Goal: Information Seeking & Learning: Learn about a topic

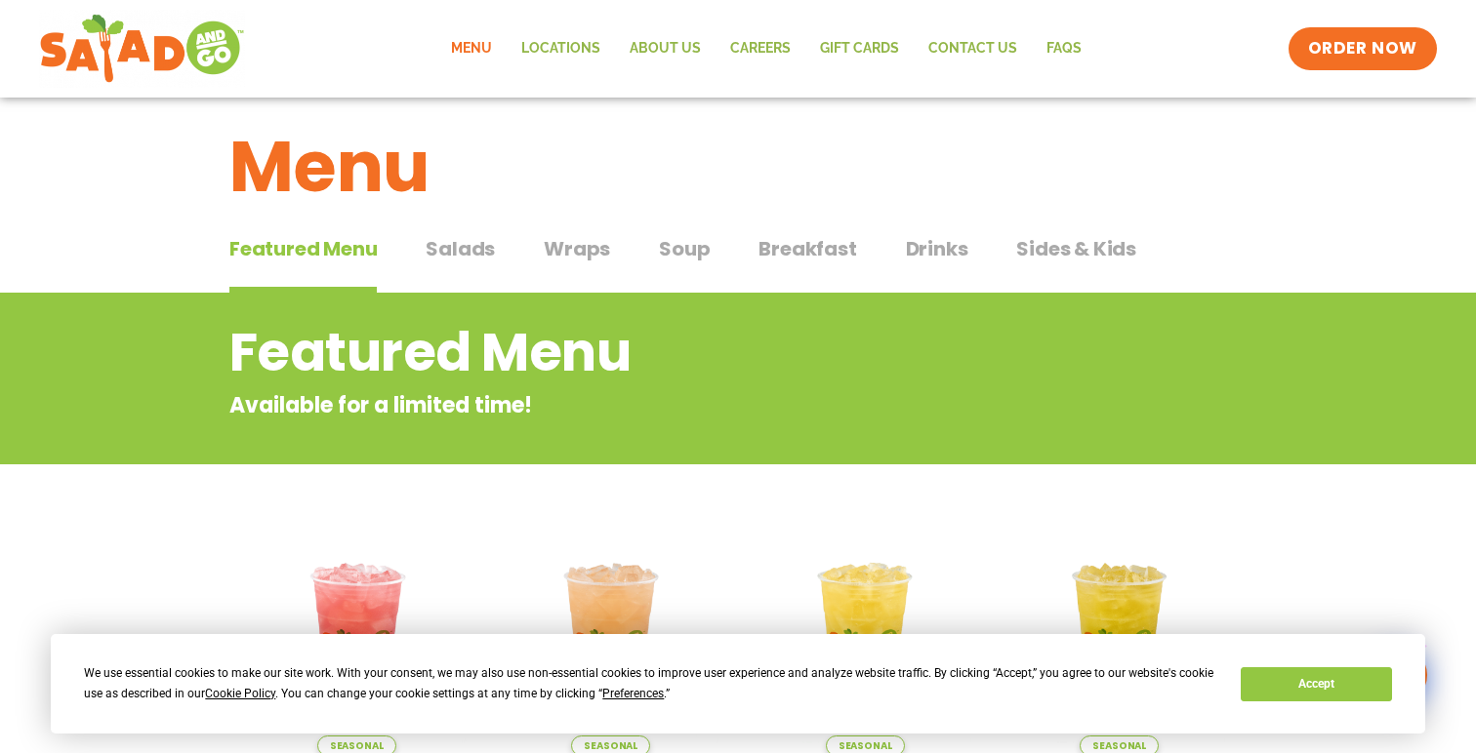
scroll to position [29, 0]
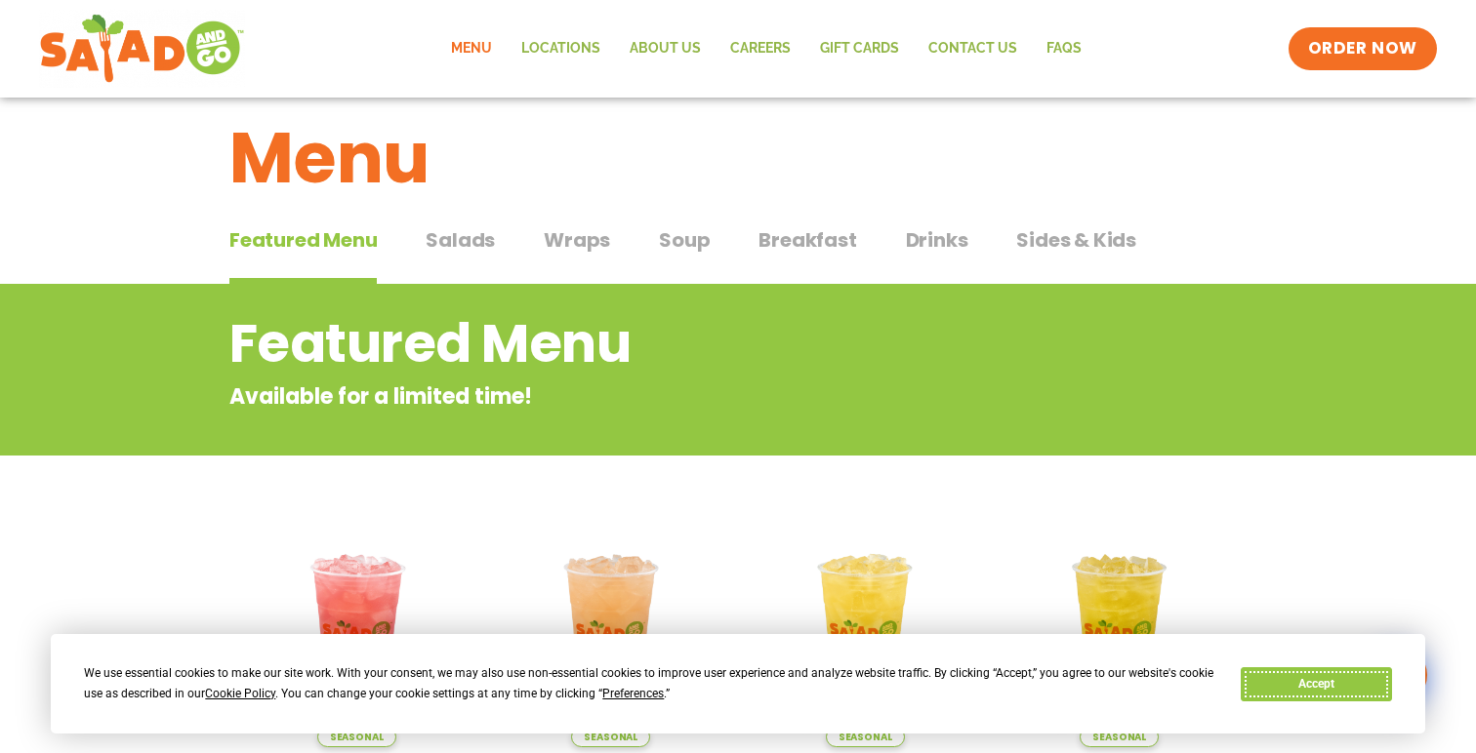
click at [1310, 695] on button "Accept" at bounding box center [1315, 685] width 150 height 34
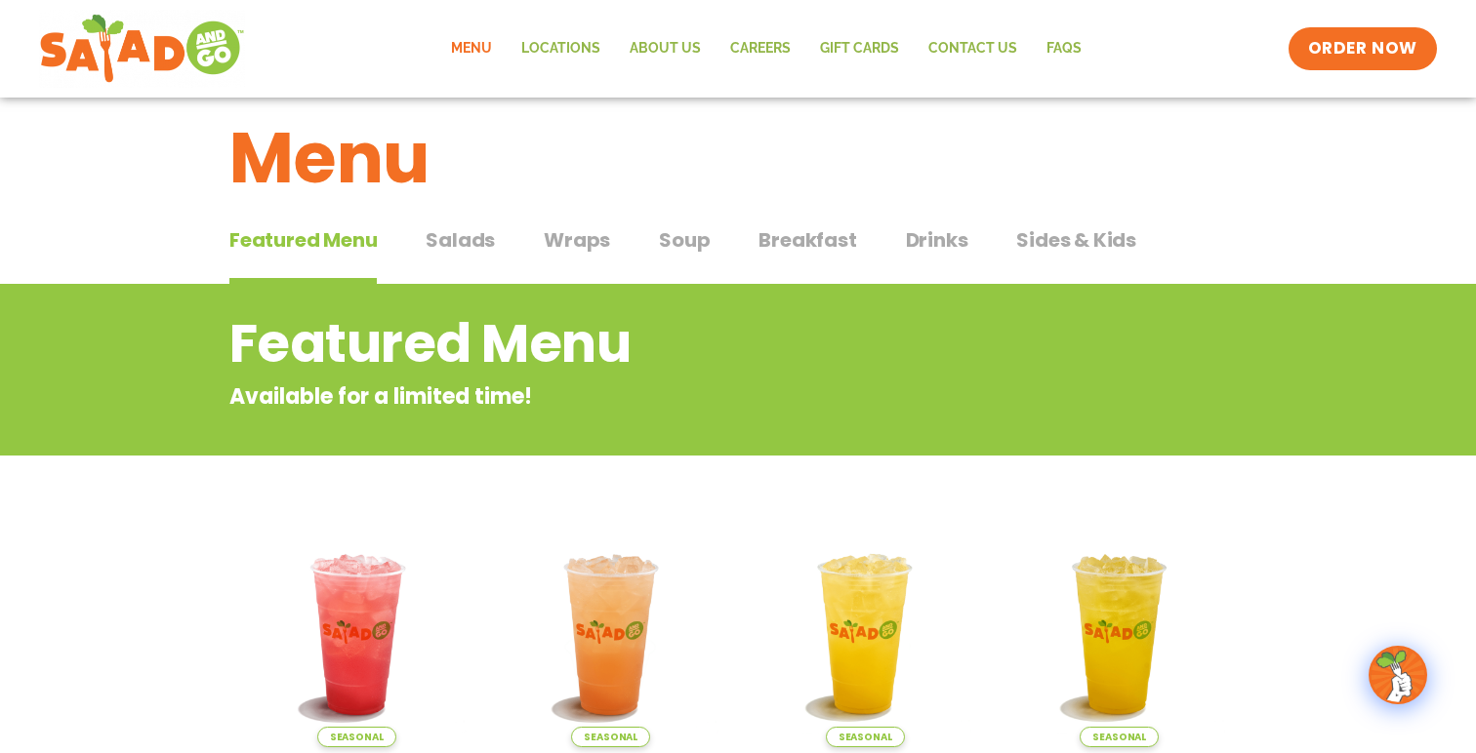
click at [568, 246] on span "Wraps" at bounding box center [577, 239] width 66 height 29
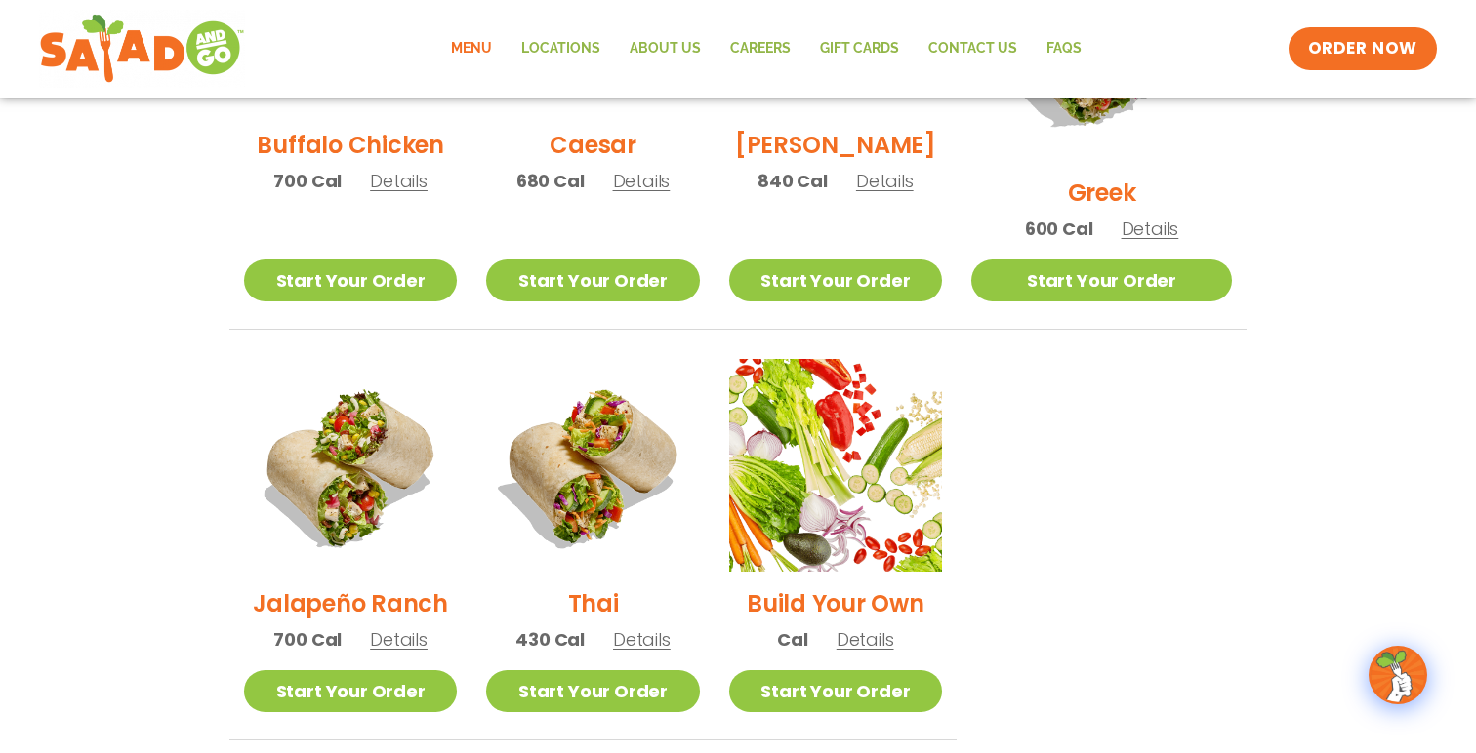
scroll to position [1184, 0]
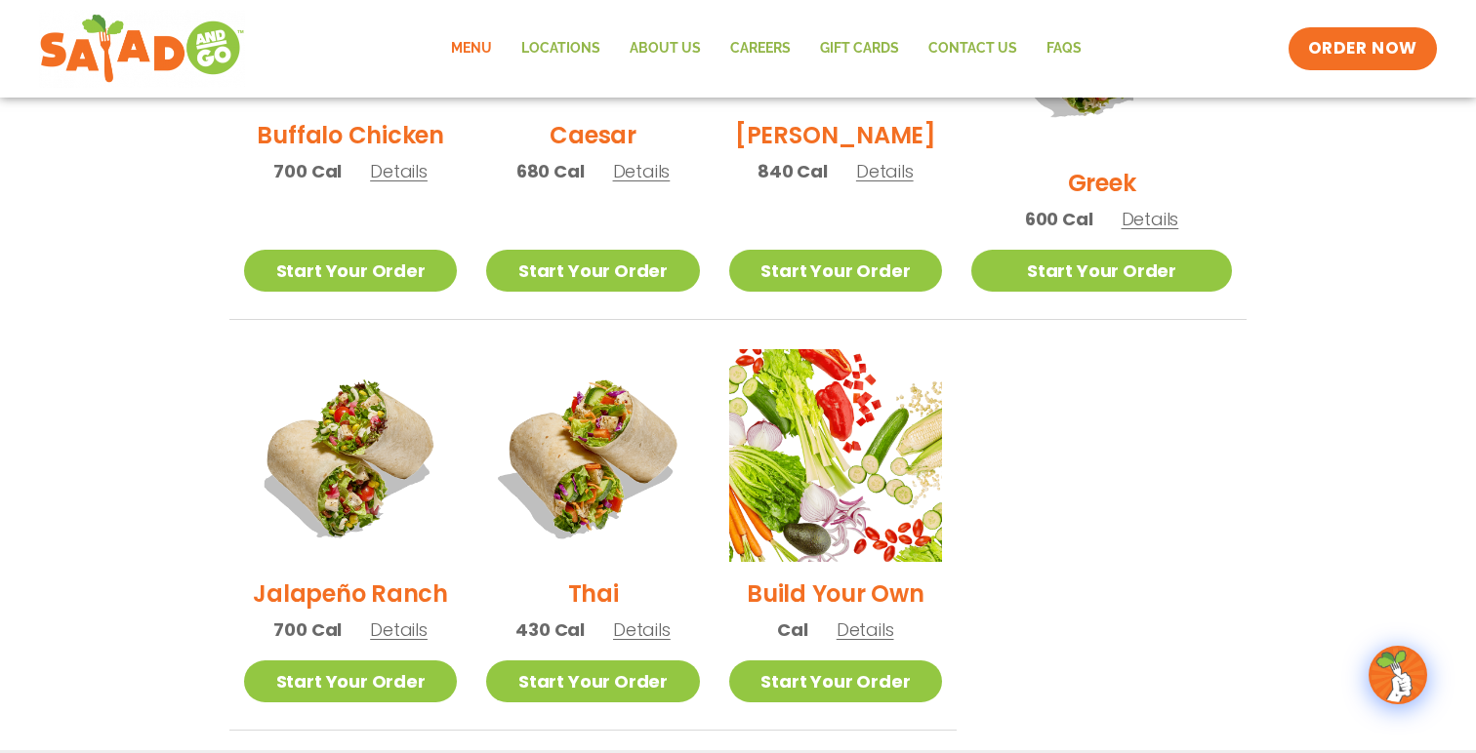
click at [654, 618] on span "Details" at bounding box center [642, 630] width 58 height 24
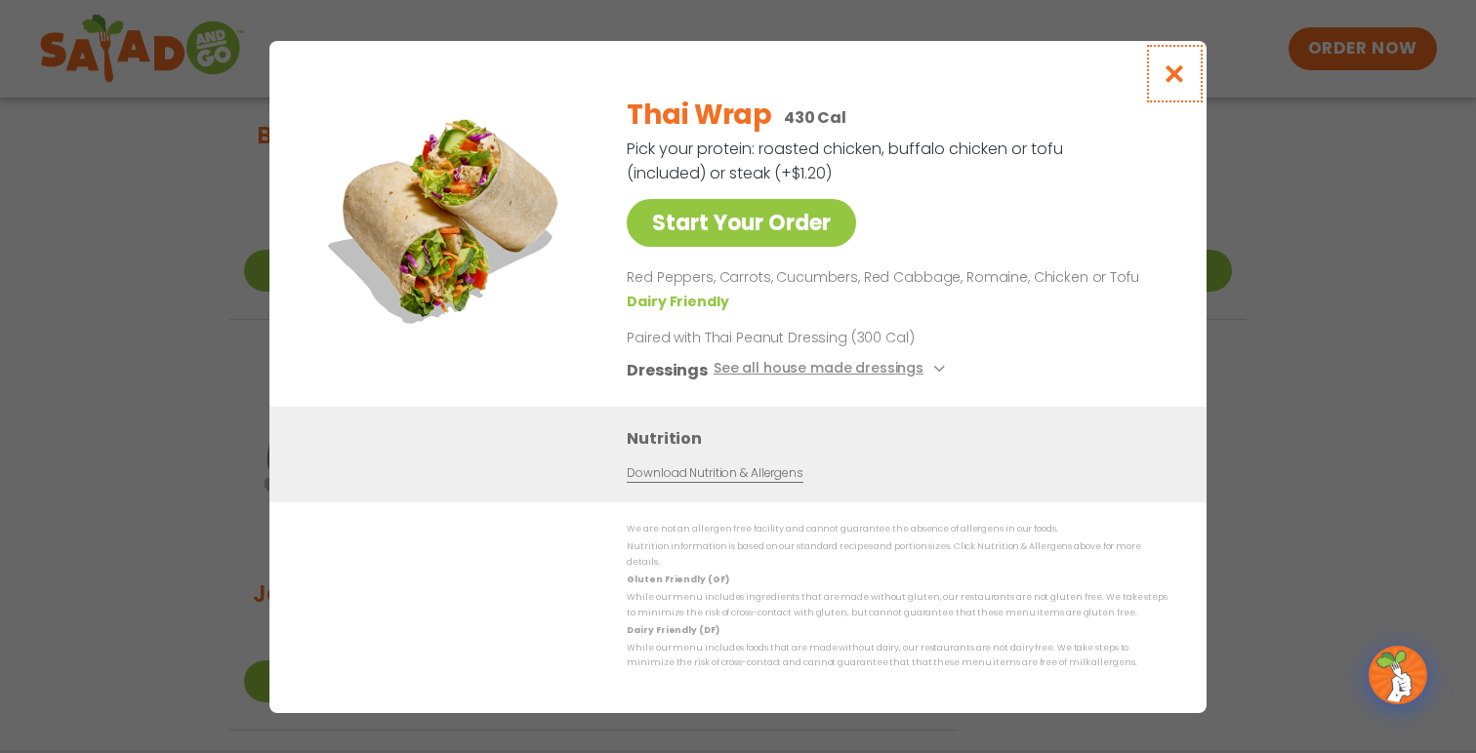
click at [1174, 82] on icon "Close modal" at bounding box center [1174, 73] width 24 height 20
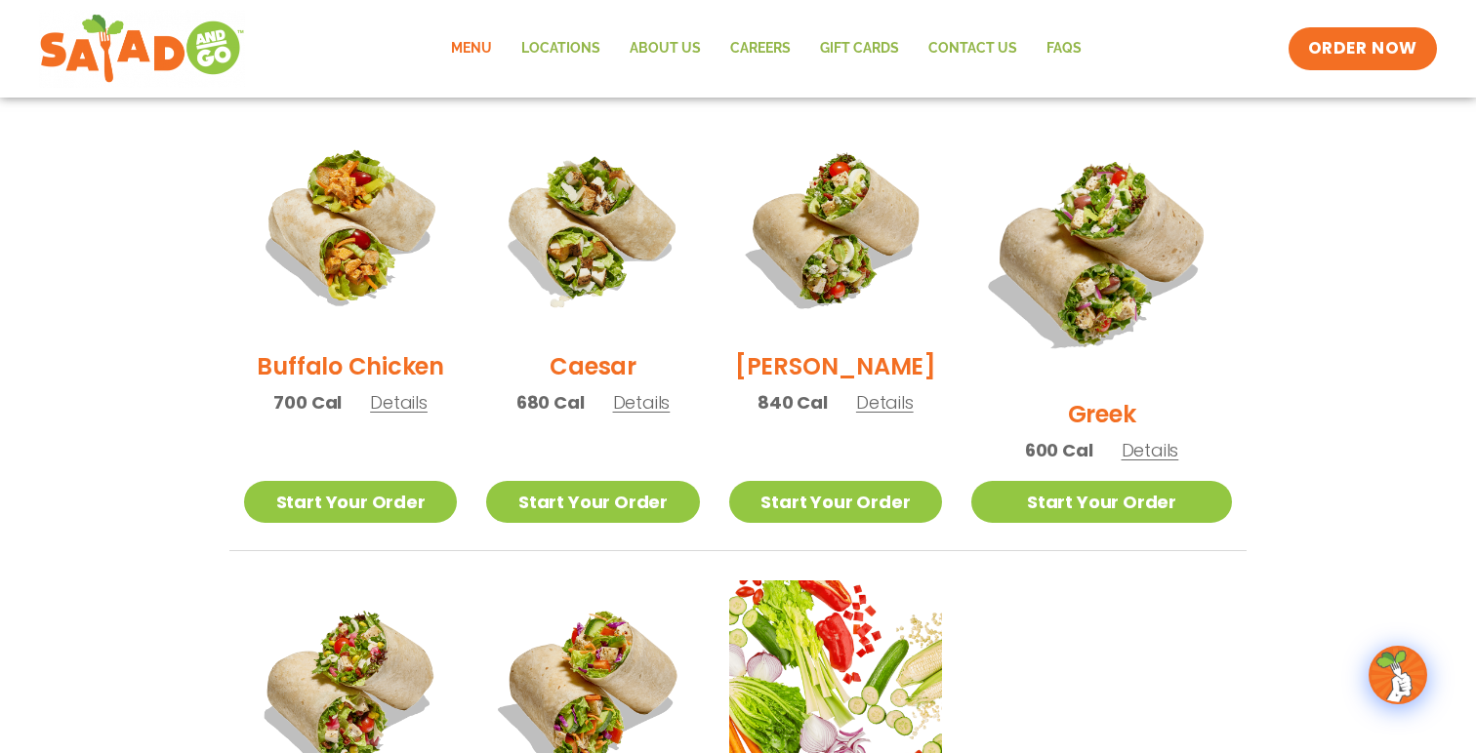
scroll to position [951, 0]
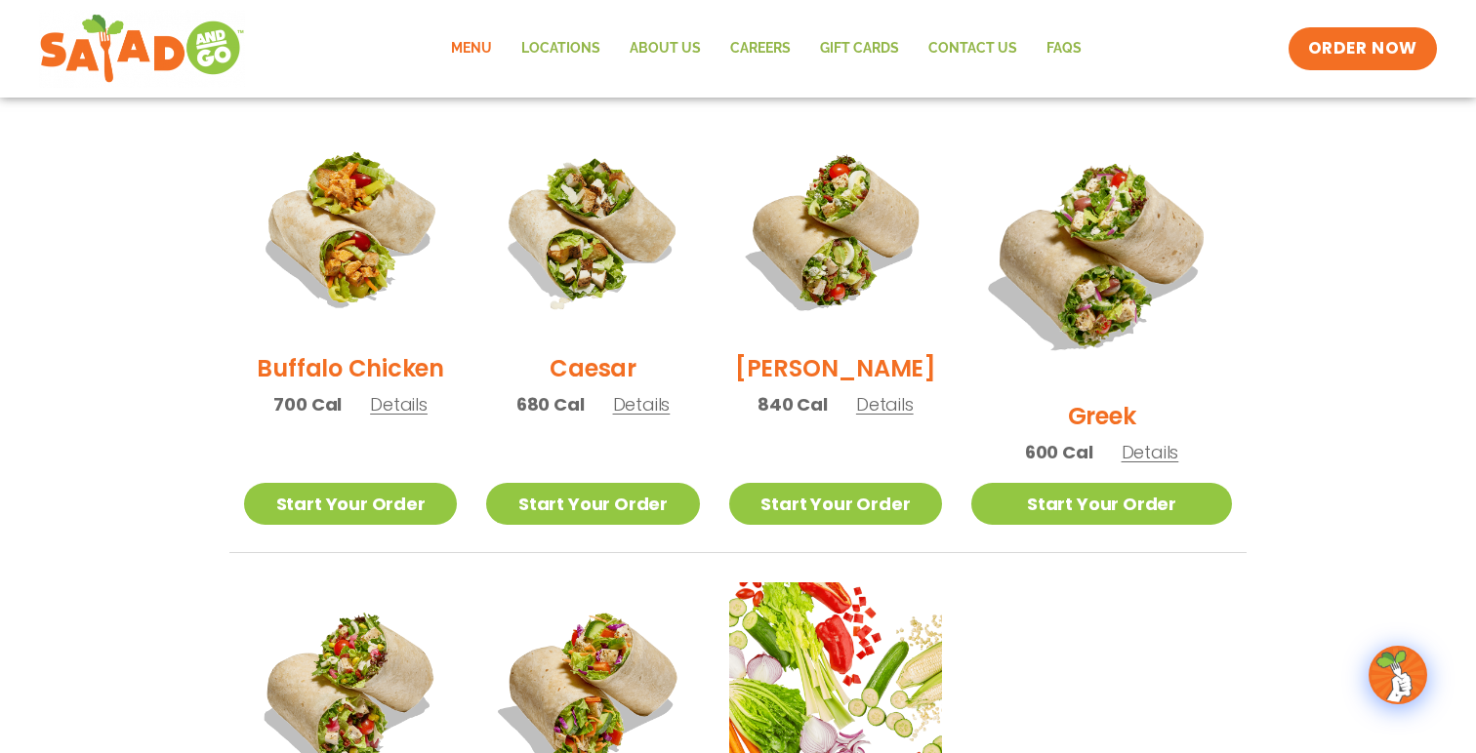
click at [644, 417] on span "Details" at bounding box center [642, 404] width 58 height 24
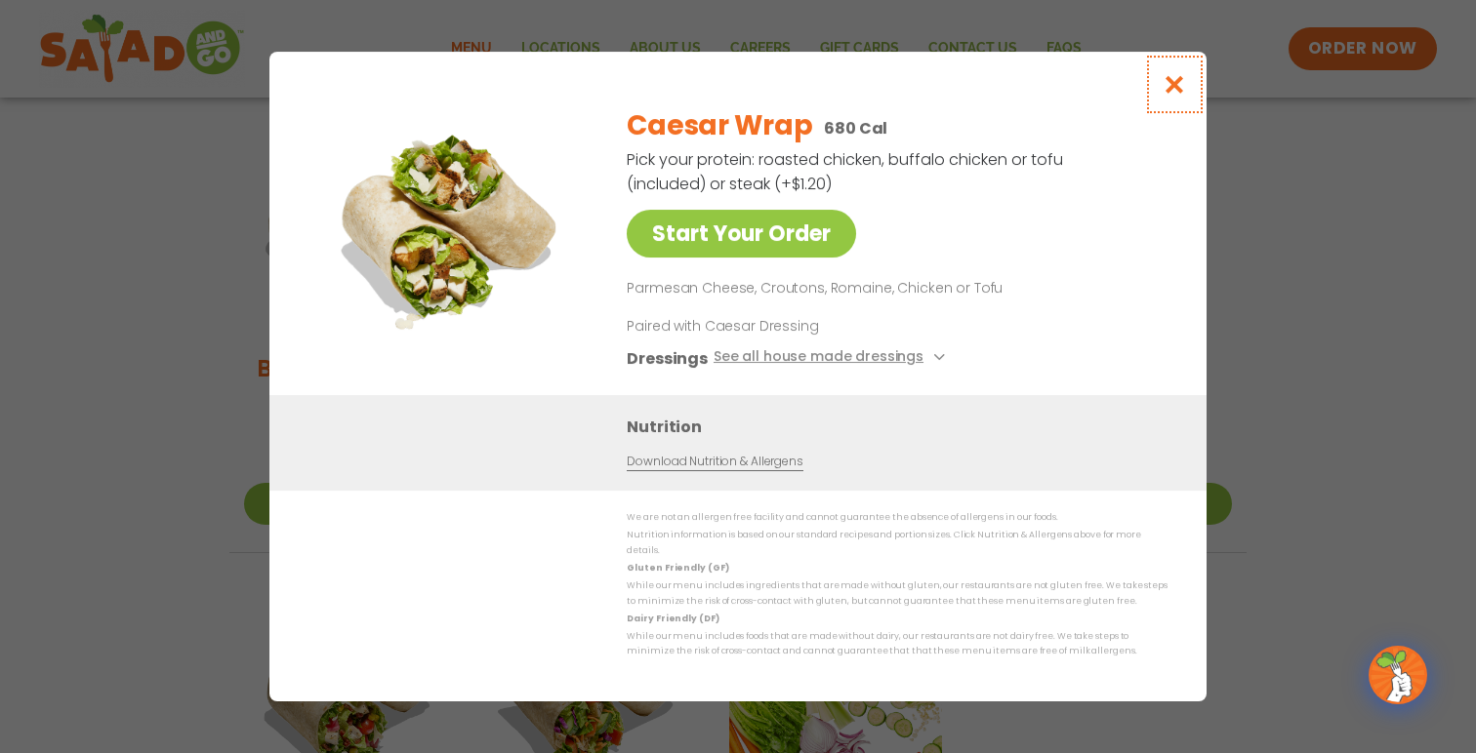
click at [1184, 91] on icon "Close modal" at bounding box center [1174, 84] width 24 height 20
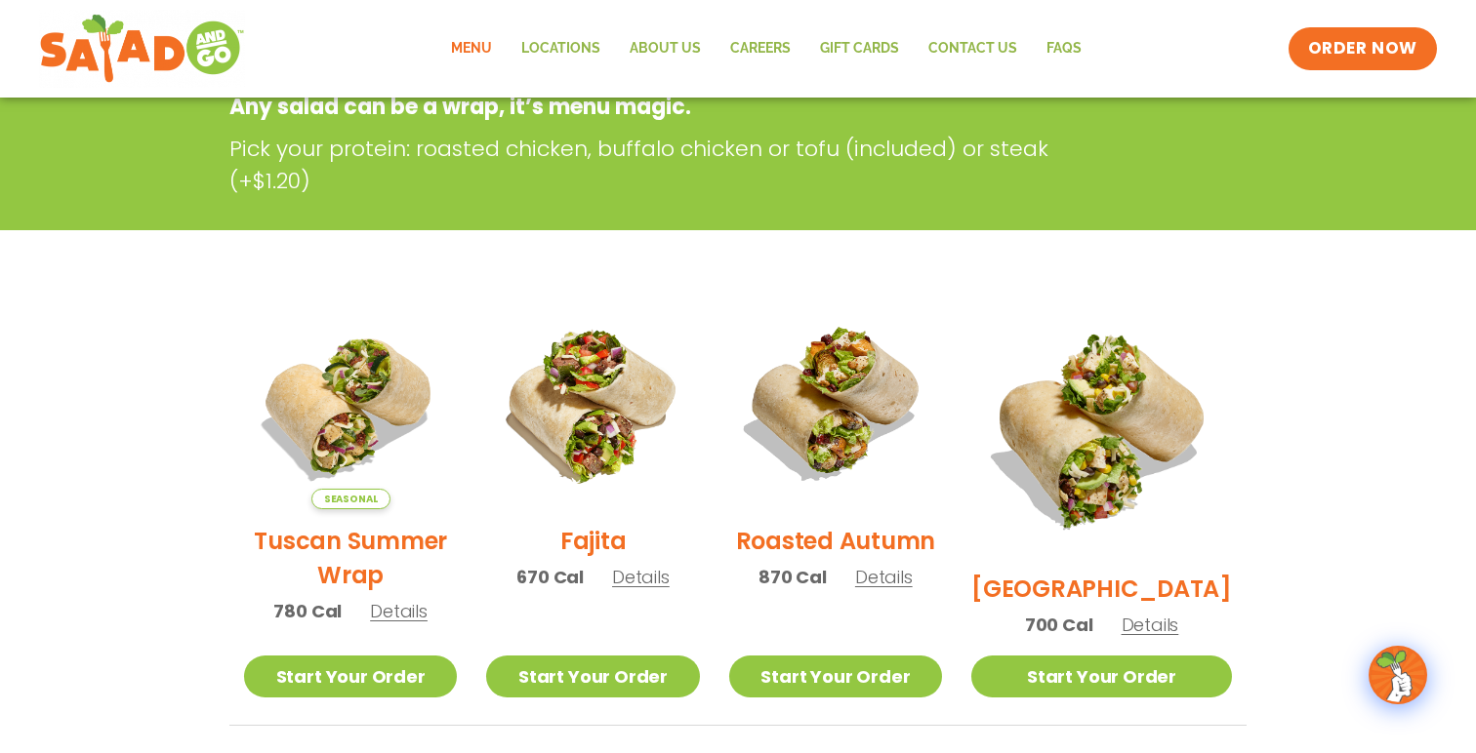
scroll to position [0, 0]
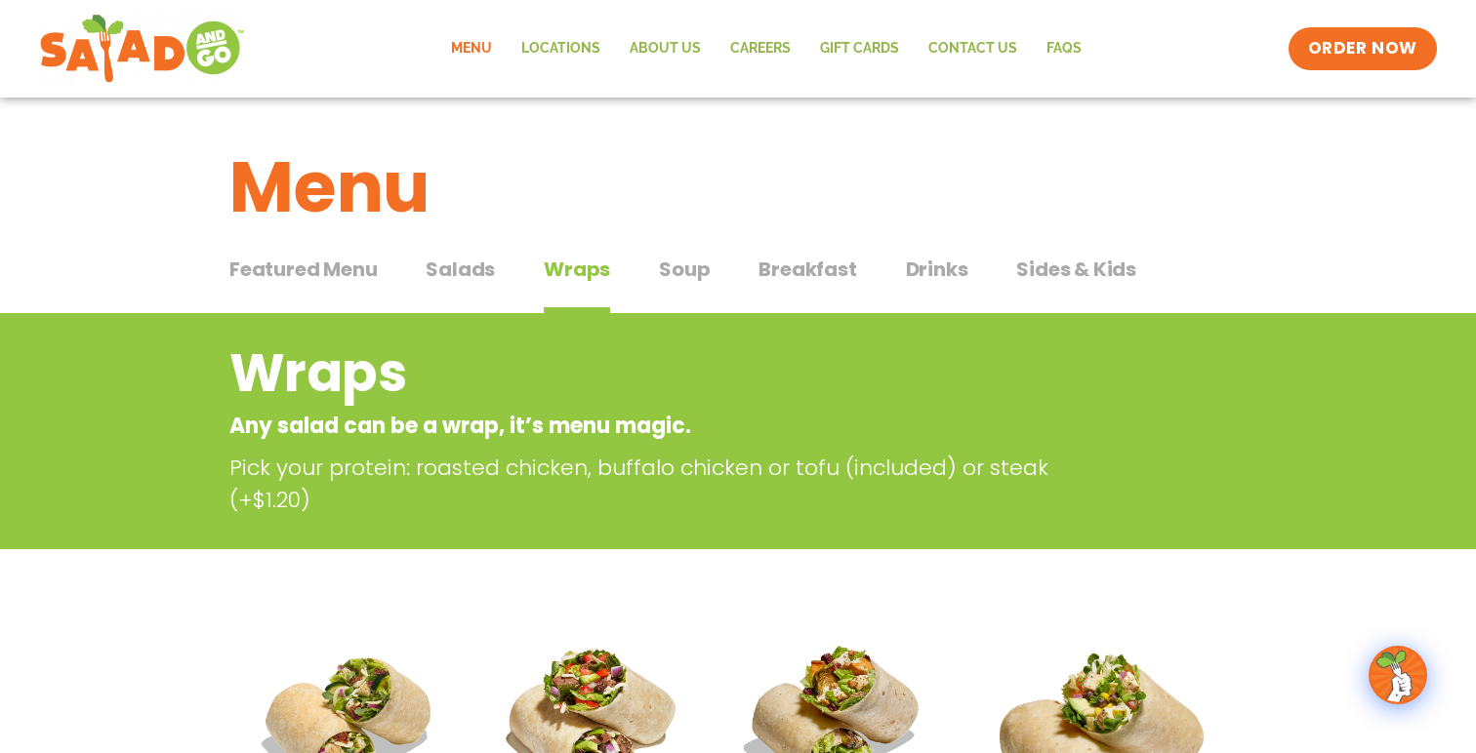
click at [945, 269] on span "Drinks" at bounding box center [937, 269] width 62 height 29
